Goal: Task Accomplishment & Management: Use online tool/utility

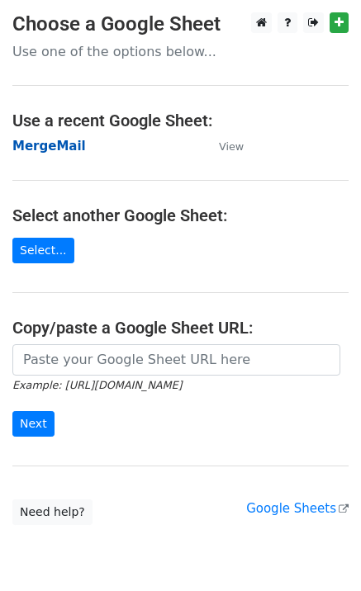
click at [29, 150] on strong "MergeMail" at bounding box center [49, 146] width 74 height 15
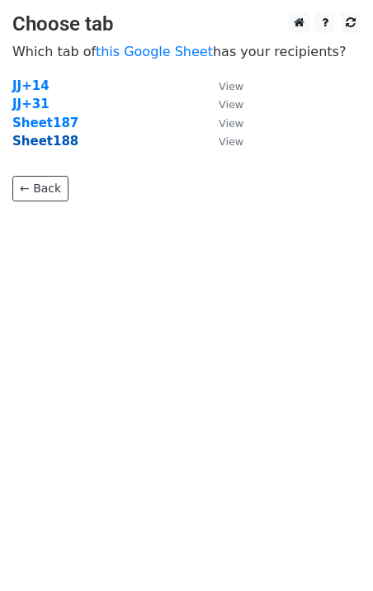
click at [57, 148] on strong "Sheet188" at bounding box center [45, 141] width 66 height 15
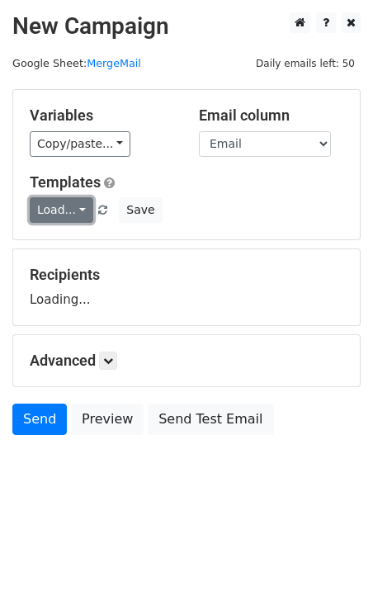
click at [72, 210] on link "Load..." at bounding box center [62, 210] width 64 height 26
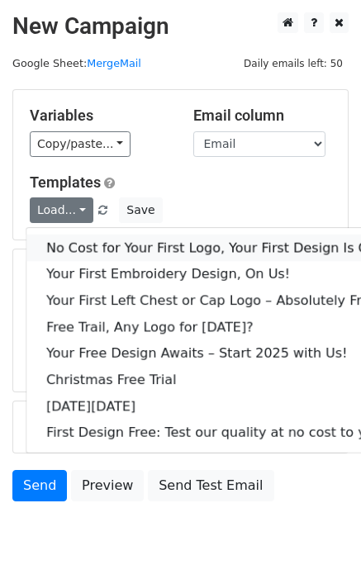
click at [96, 247] on link "No Cost for Your First Logo, Your First Design Is On Us!" at bounding box center [224, 248] width 397 height 26
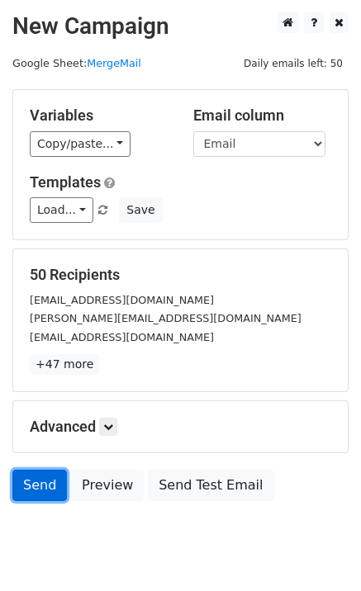
click at [35, 477] on link "Send" at bounding box center [39, 485] width 55 height 31
